Goal: Obtain resource: Obtain resource

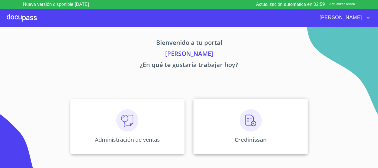
click at [240, 127] on img at bounding box center [251, 120] width 22 height 22
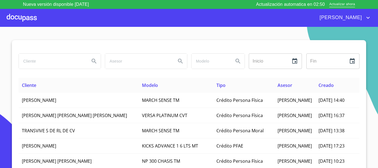
click at [46, 59] on input "search" at bounding box center [52, 61] width 66 height 15
type input "[PERSON_NAME]"
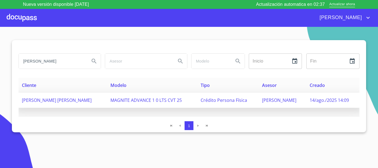
click at [49, 99] on span "[PERSON_NAME] [PERSON_NAME]" at bounding box center [57, 100] width 70 height 6
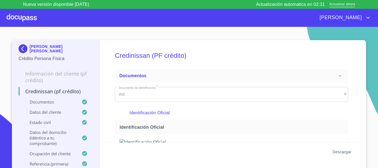
click at [339, 151] on span "Descargar" at bounding box center [342, 152] width 19 height 7
